Goal: Information Seeking & Learning: Find contact information

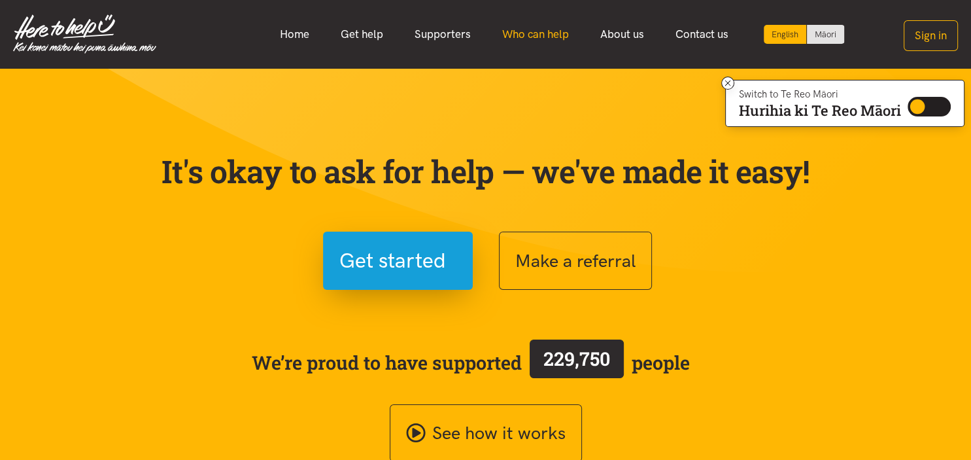
click at [523, 39] on link "Who can help" at bounding box center [536, 34] width 98 height 28
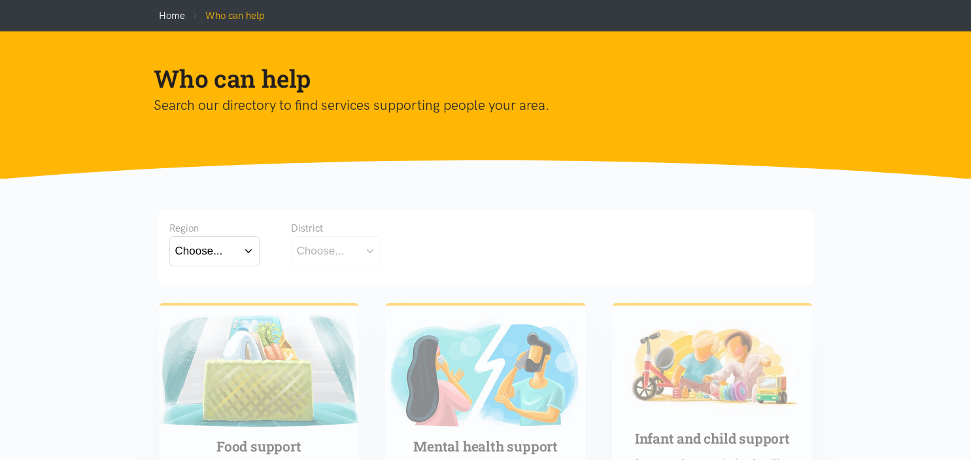
scroll to position [138, 0]
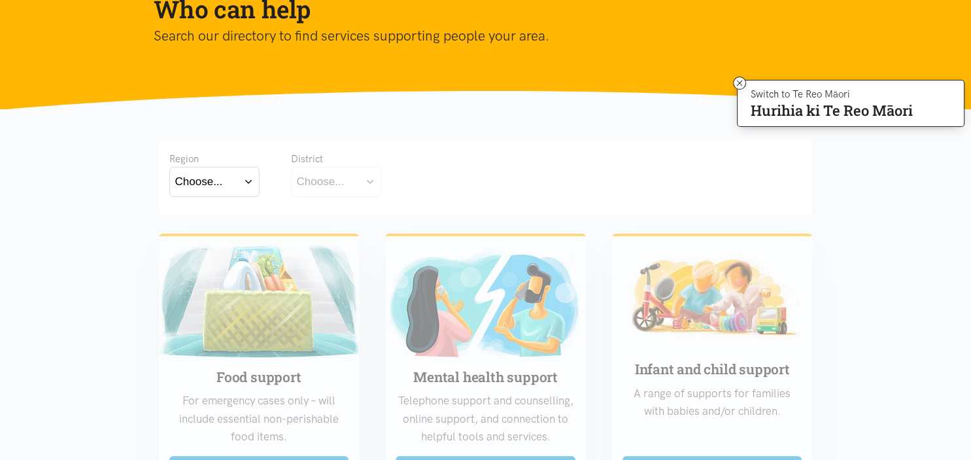
click at [250, 188] on button "Choose..." at bounding box center [214, 181] width 90 height 29
click at [209, 240] on label "Waikato" at bounding box center [214, 239] width 78 height 16
click at [0, 0] on input "Waikato" at bounding box center [0, 0] width 0 height 0
click at [353, 179] on button "Choose..." at bounding box center [356, 181] width 131 height 29
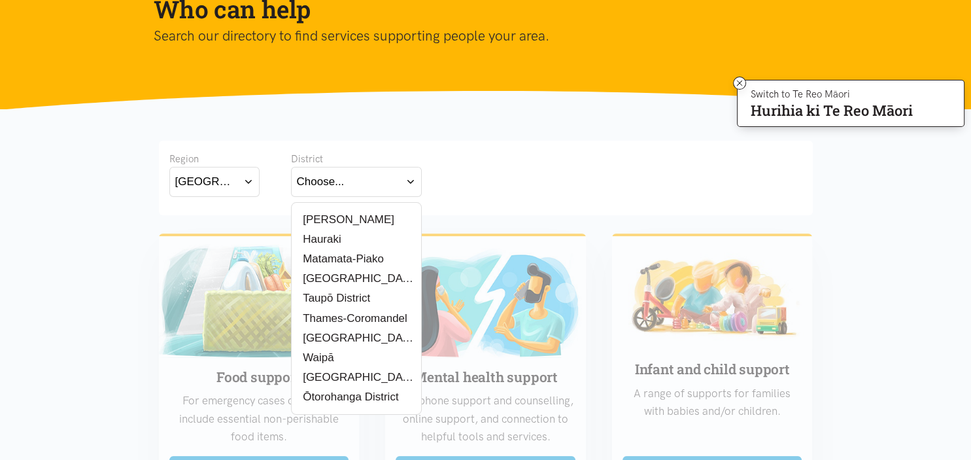
scroll to position [207, 0]
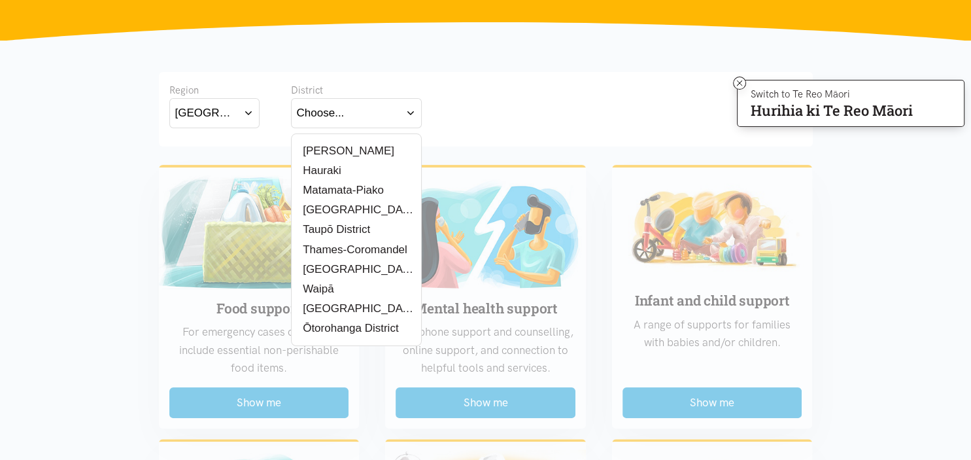
click at [321, 286] on label "Waipā" at bounding box center [316, 289] width 39 height 16
click at [0, 0] on input "Waipā" at bounding box center [0, 0] width 0 height 0
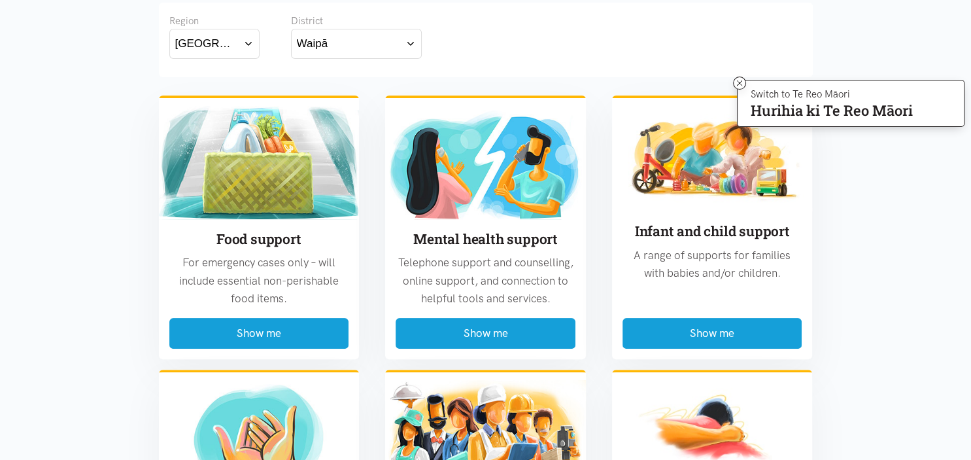
scroll to position [345, 0]
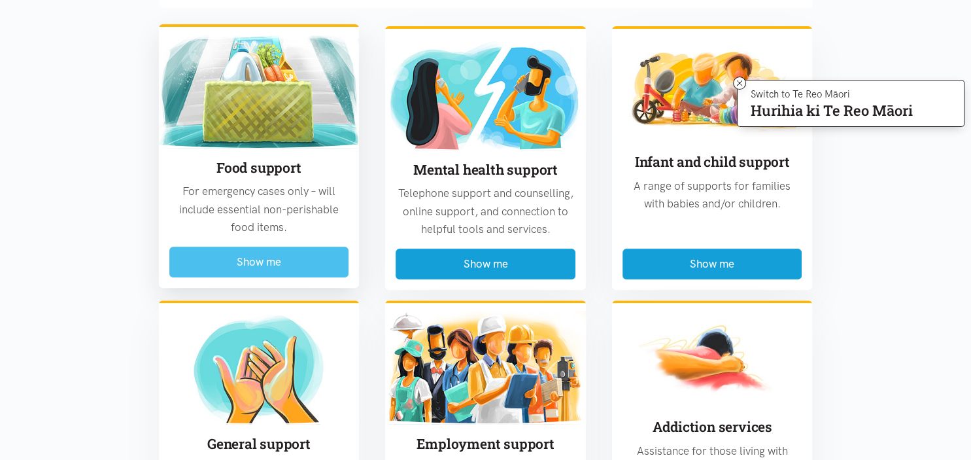
click at [225, 264] on button "Show me" at bounding box center [259, 262] width 180 height 31
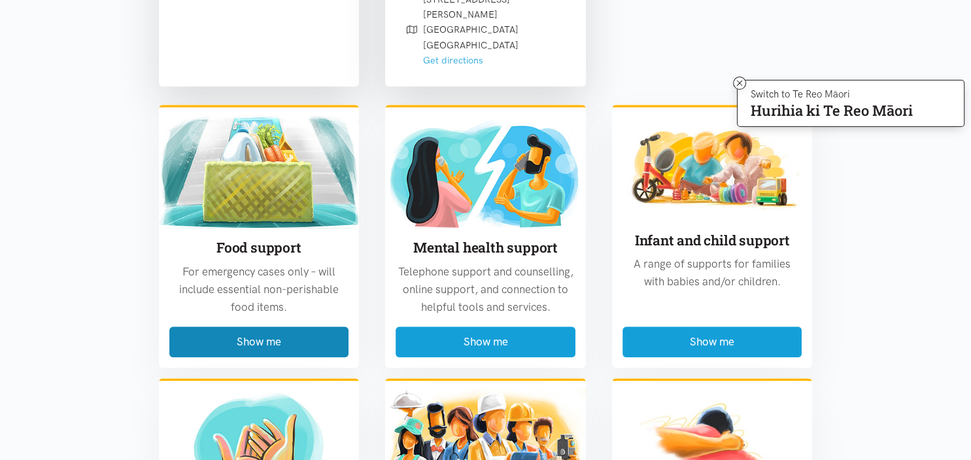
scroll to position [868, 0]
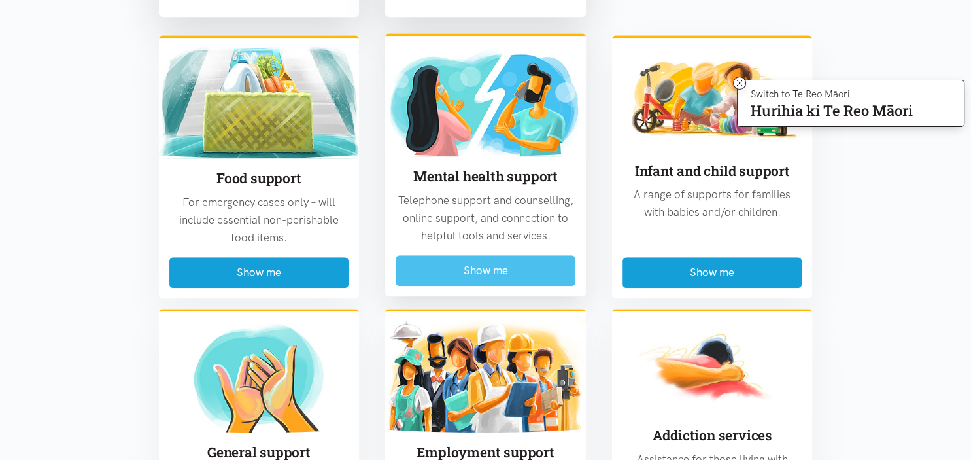
click at [484, 255] on button "Show me" at bounding box center [486, 270] width 180 height 31
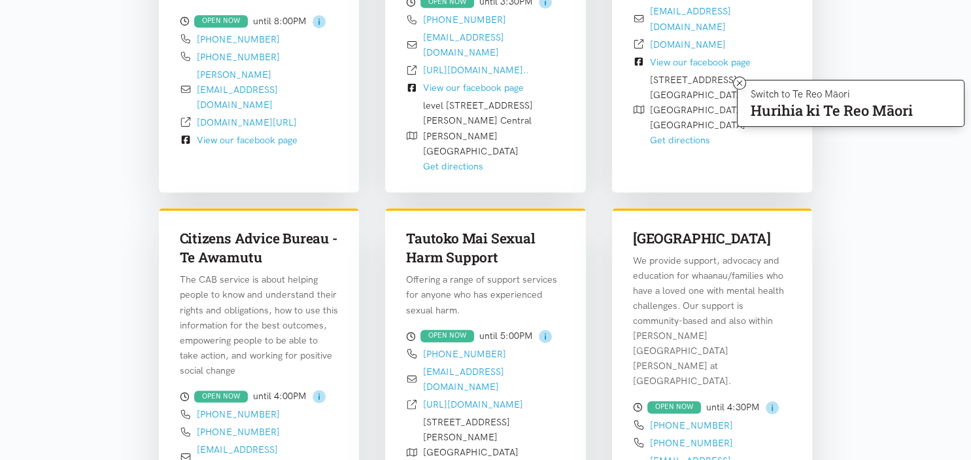
scroll to position [759, 0]
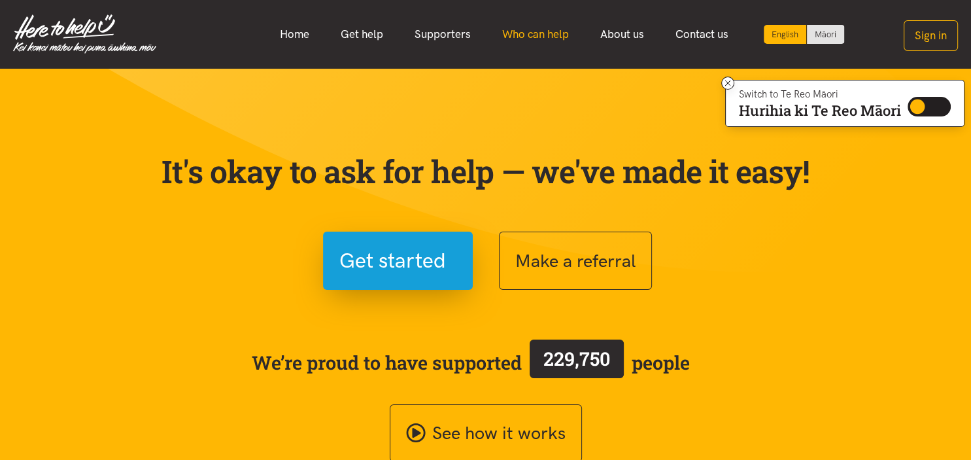
click at [511, 30] on link "Who can help" at bounding box center [536, 34] width 98 height 28
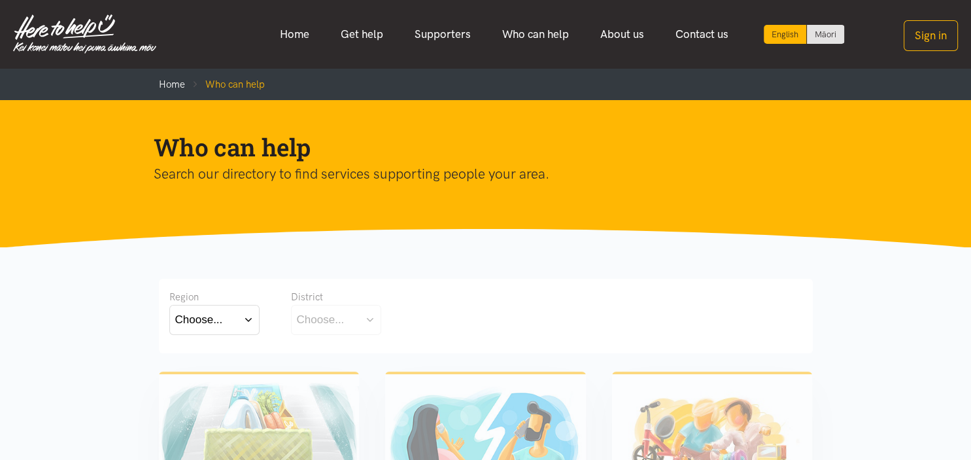
scroll to position [69, 0]
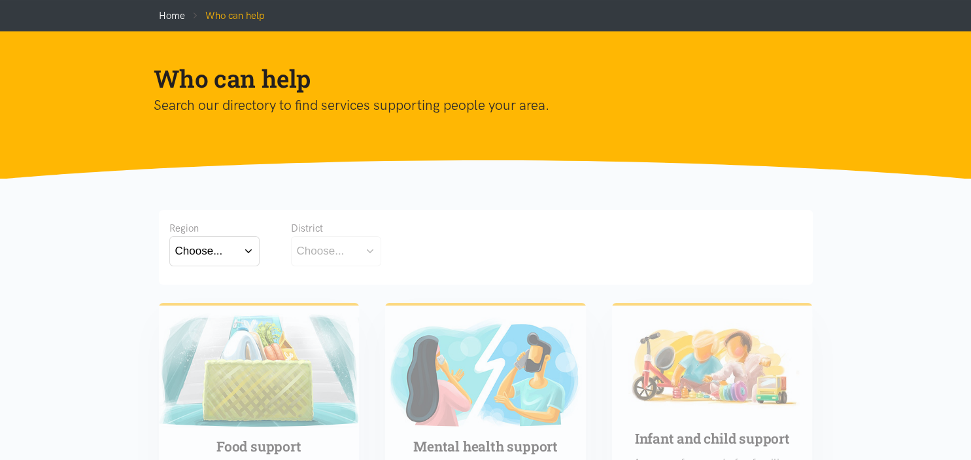
click at [235, 255] on button "Choose..." at bounding box center [214, 250] width 90 height 29
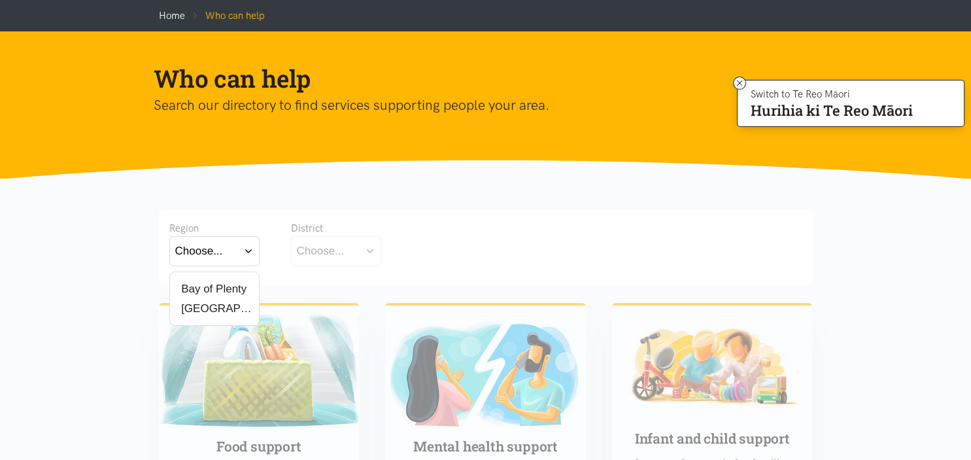
click at [229, 284] on label "Bay of Plenty" at bounding box center [211, 289] width 72 height 16
click at [0, 0] on input "Bay of Plenty" at bounding box center [0, 0] width 0 height 0
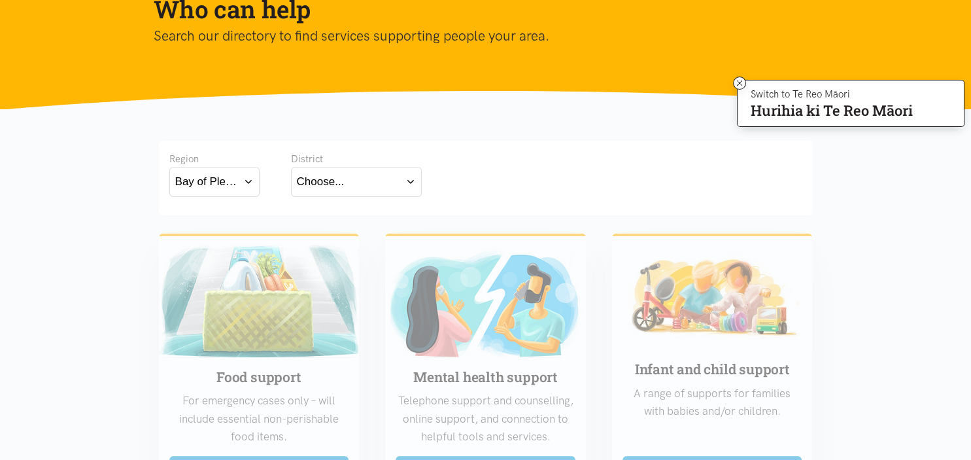
click at [384, 190] on button "Choose..." at bounding box center [356, 181] width 131 height 29
click at [320, 217] on label "Eastern Bay of Plenty" at bounding box center [353, 219] width 113 height 16
click at [0, 0] on input "Eastern Bay of Plenty" at bounding box center [0, 0] width 0 height 0
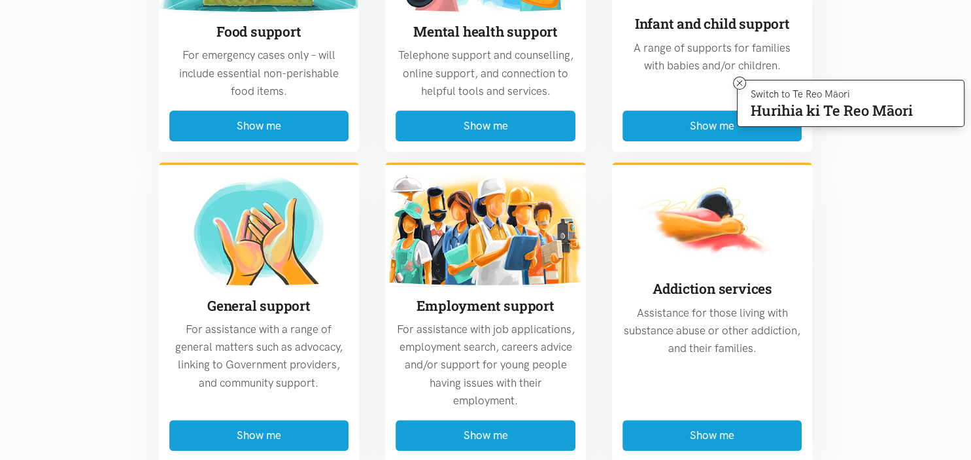
scroll to position [345, 0]
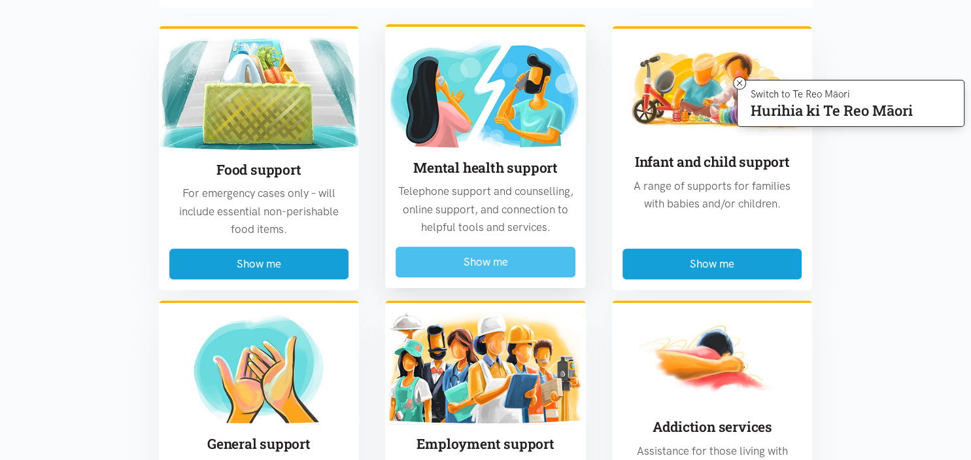
click at [466, 257] on button "Show me" at bounding box center [486, 262] width 180 height 31
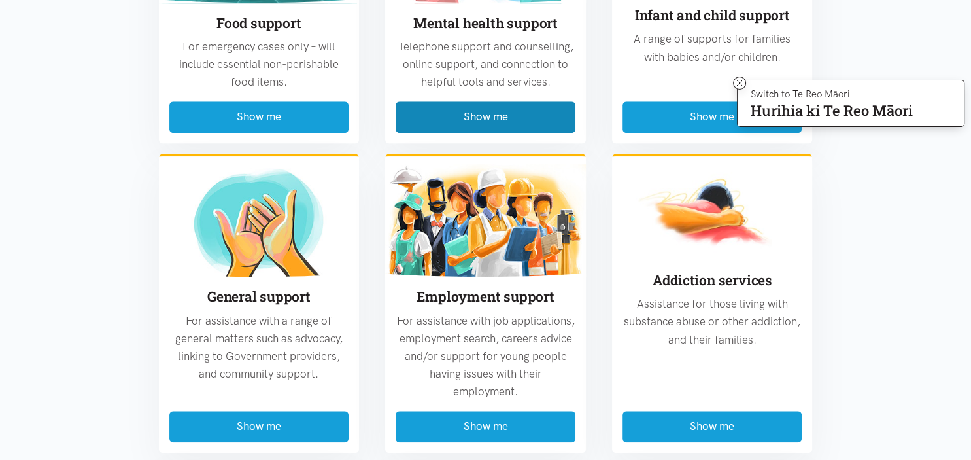
scroll to position [1351, 0]
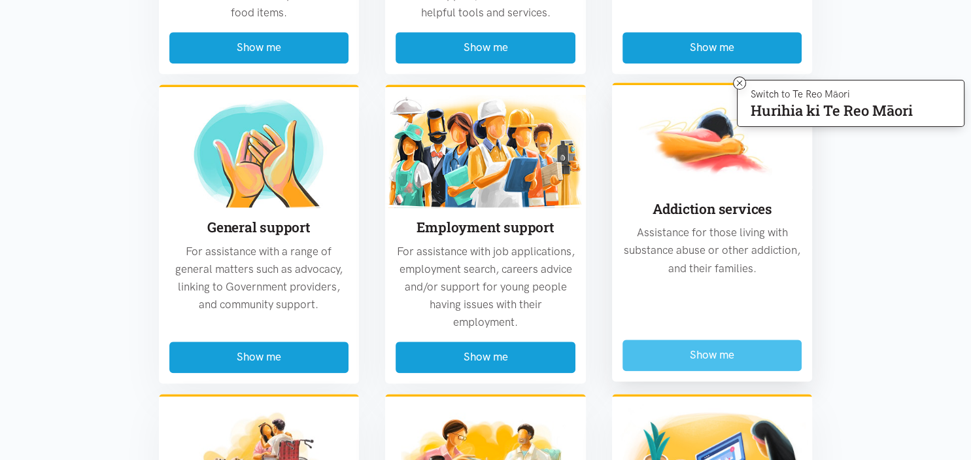
click at [713, 339] on button "Show me" at bounding box center [713, 354] width 180 height 31
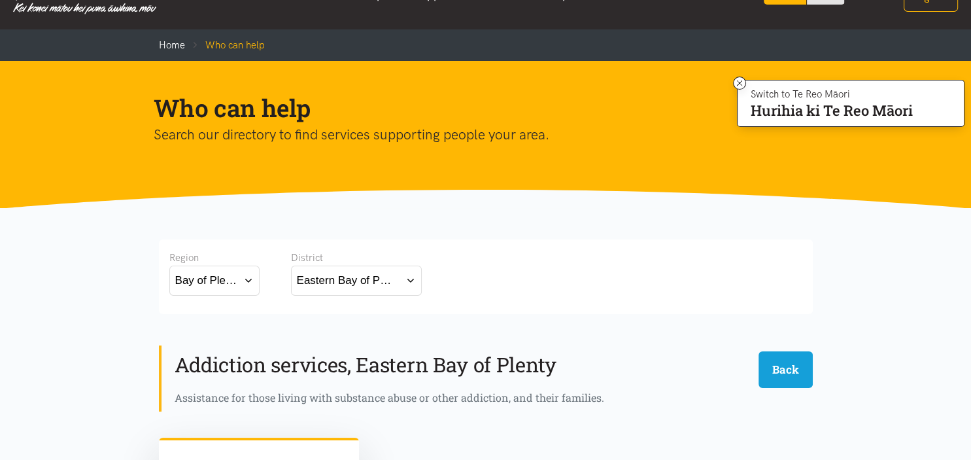
scroll to position [0, 0]
